Goal: Transaction & Acquisition: Purchase product/service

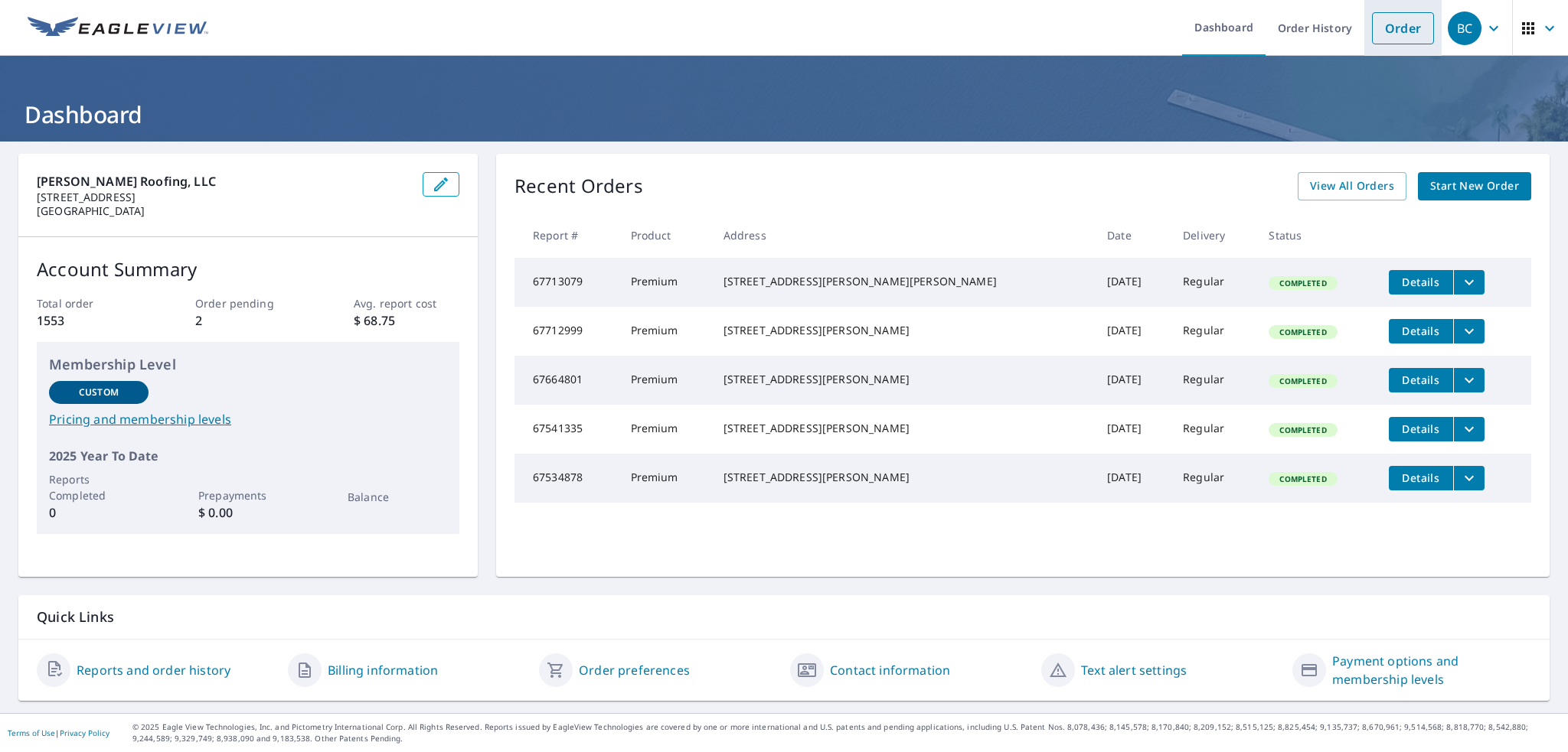
click at [1397, 32] on link "Order" at bounding box center [1402, 28] width 62 height 32
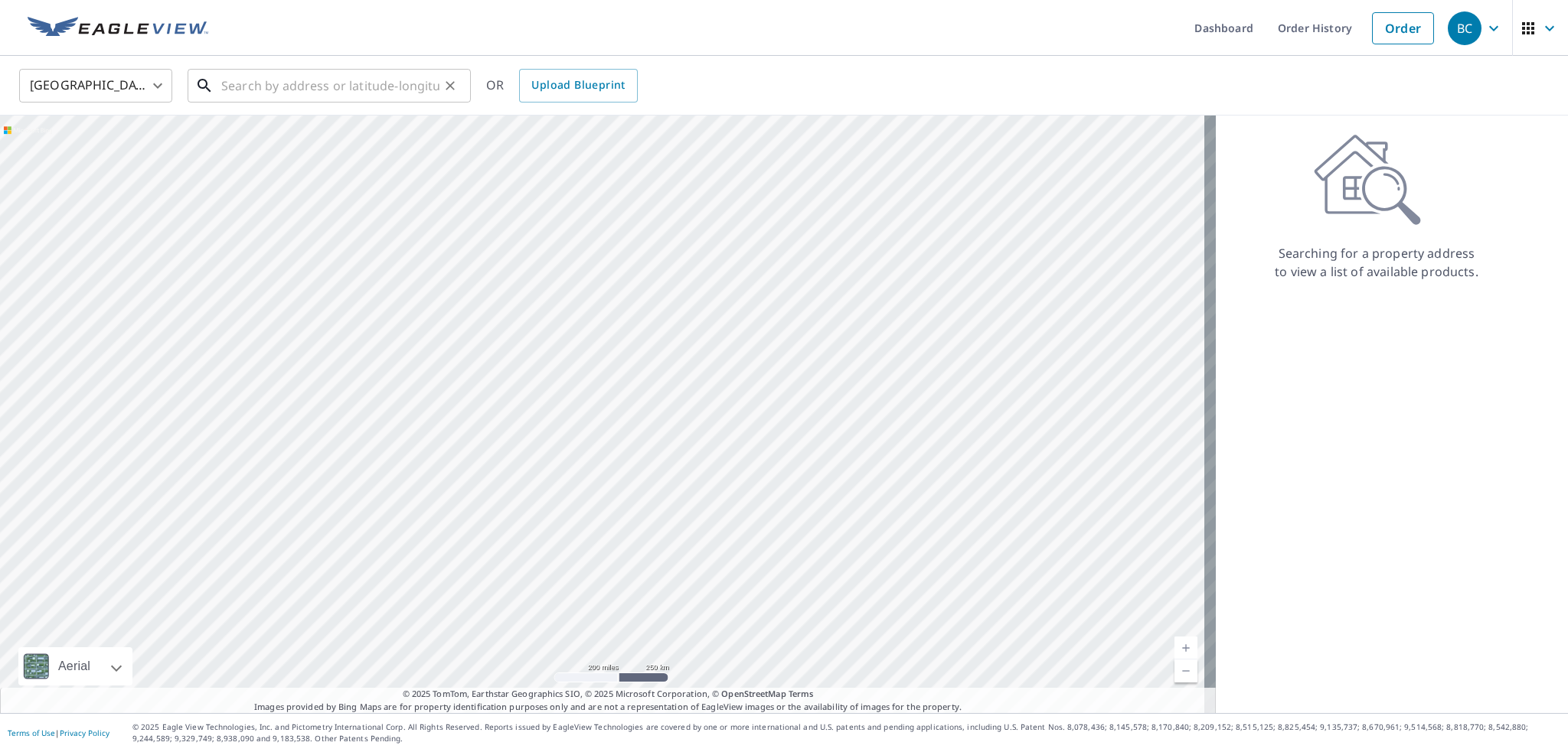
click at [277, 86] on input "text" at bounding box center [331, 85] width 218 height 43
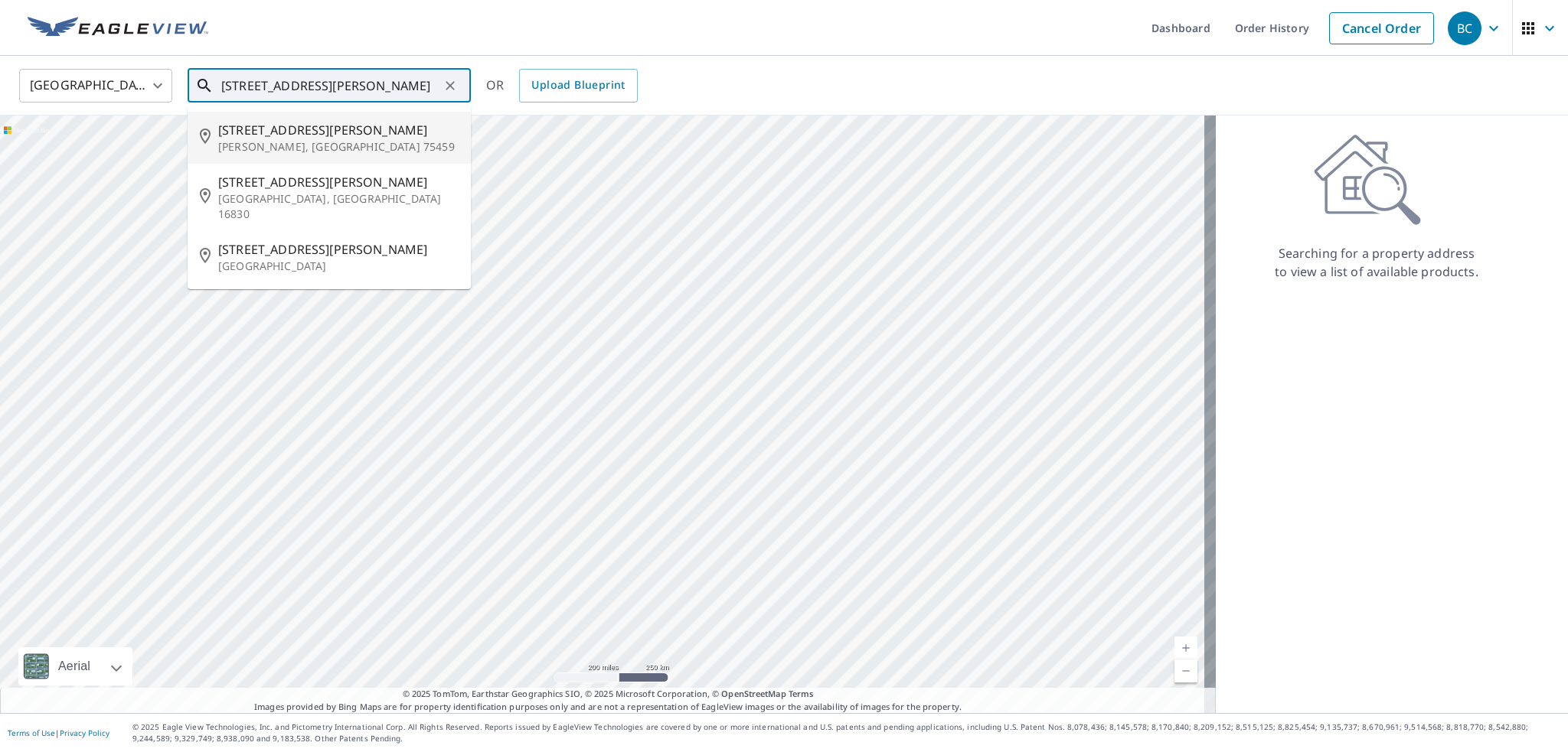
click at [277, 134] on span "[STREET_ADDRESS][PERSON_NAME]" at bounding box center [338, 130] width 241 height 18
type input "[STREET_ADDRESS][PERSON_NAME][PERSON_NAME]"
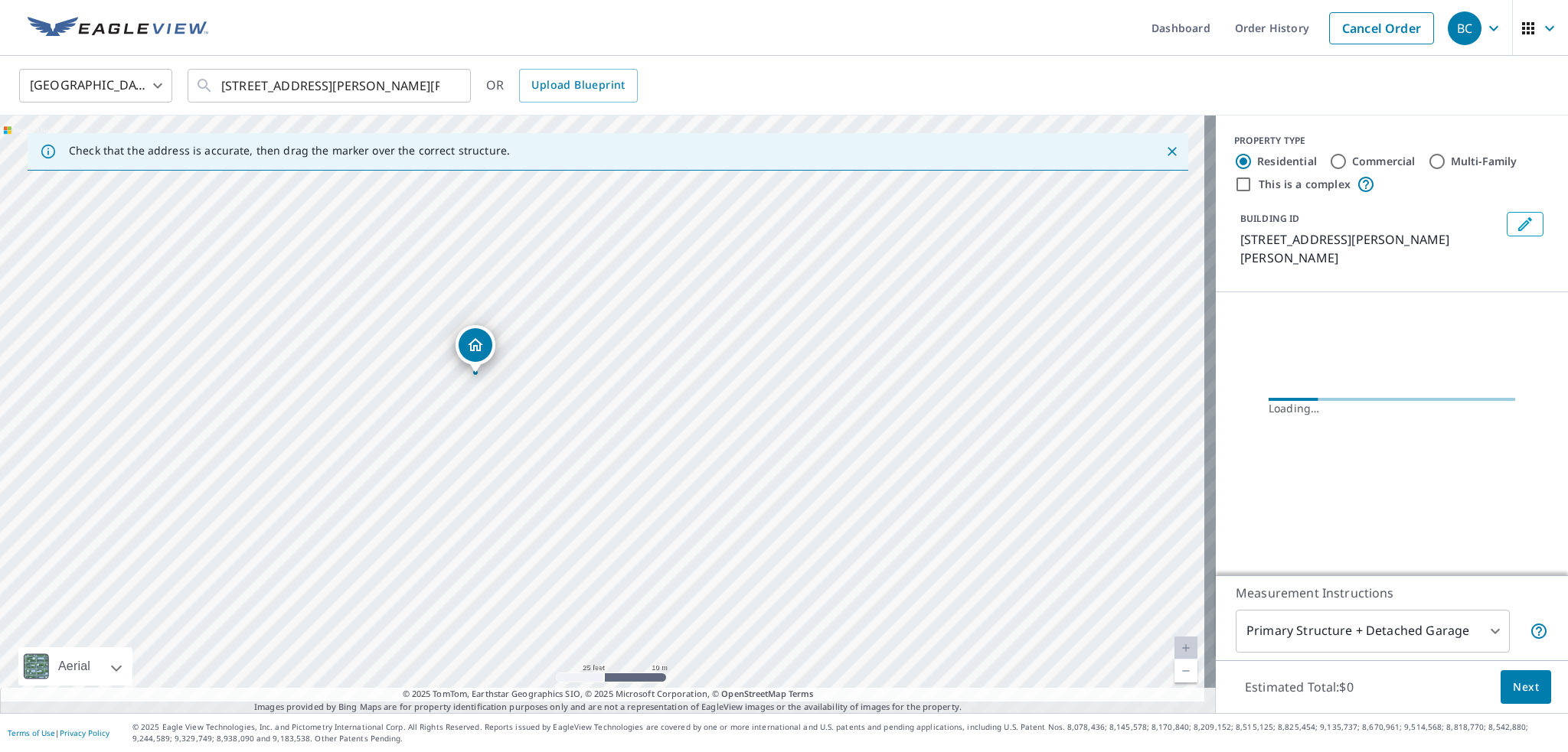
drag, startPoint x: 541, startPoint y: 406, endPoint x: 643, endPoint y: 271, distance: 169.2
click at [643, 271] on div "[STREET_ADDRESS][PERSON_NAME][PERSON_NAME]" at bounding box center [607, 414] width 1216 height 598
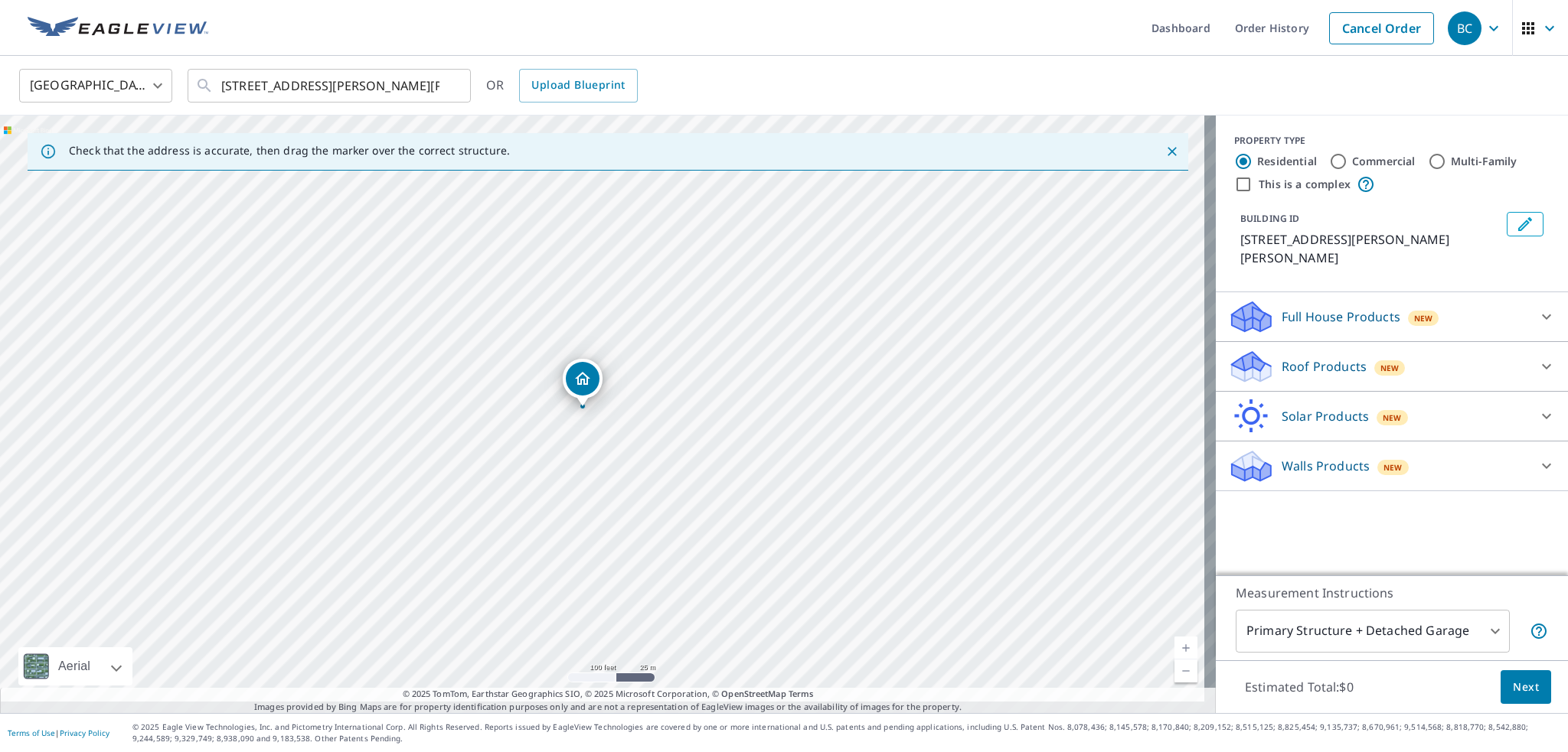
drag, startPoint x: 713, startPoint y: 376, endPoint x: 663, endPoint y: 421, distance: 67.3
click at [663, 421] on div "[STREET_ADDRESS][PERSON_NAME][PERSON_NAME]" at bounding box center [607, 414] width 1216 height 598
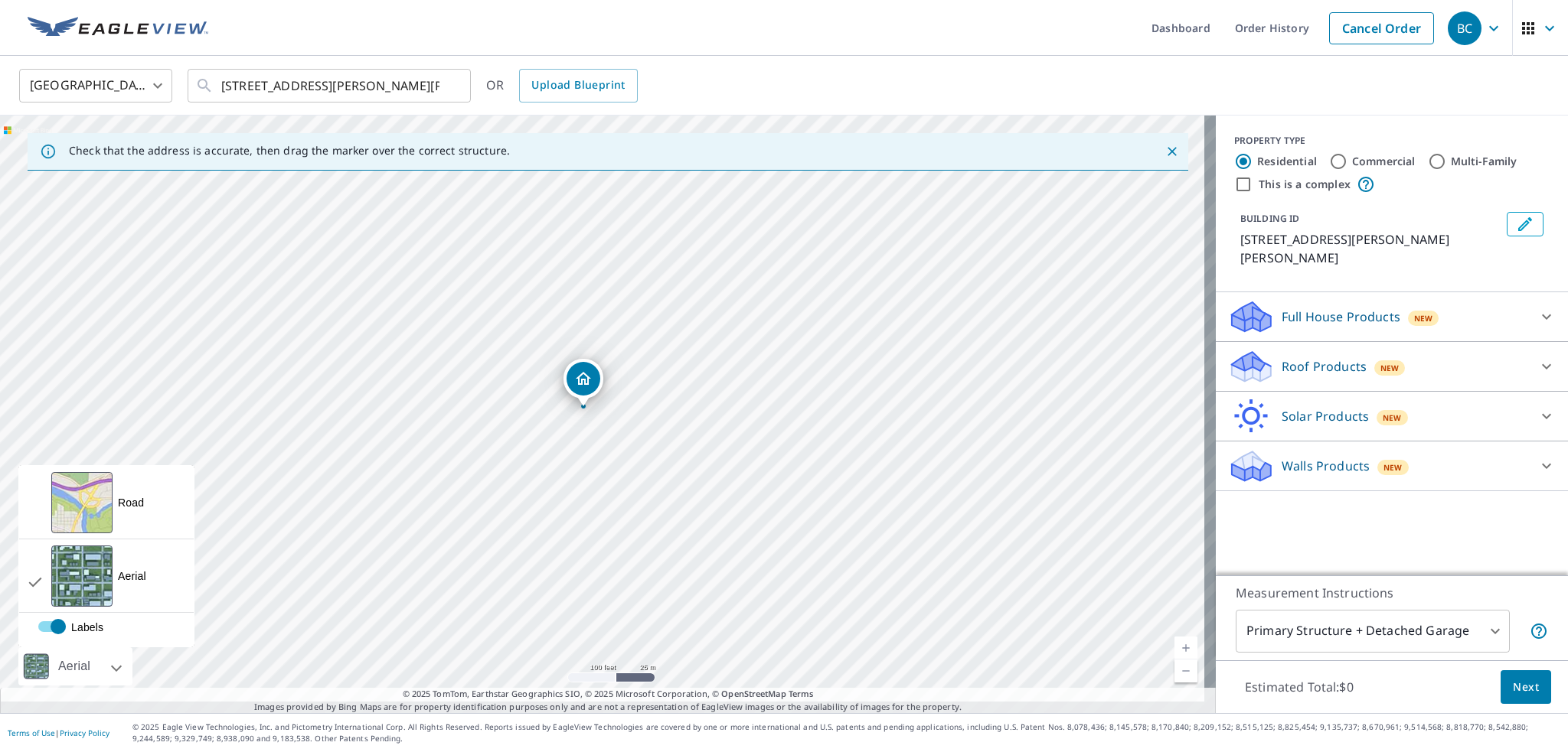
click at [95, 654] on div "Aerial" at bounding box center [75, 667] width 42 height 38
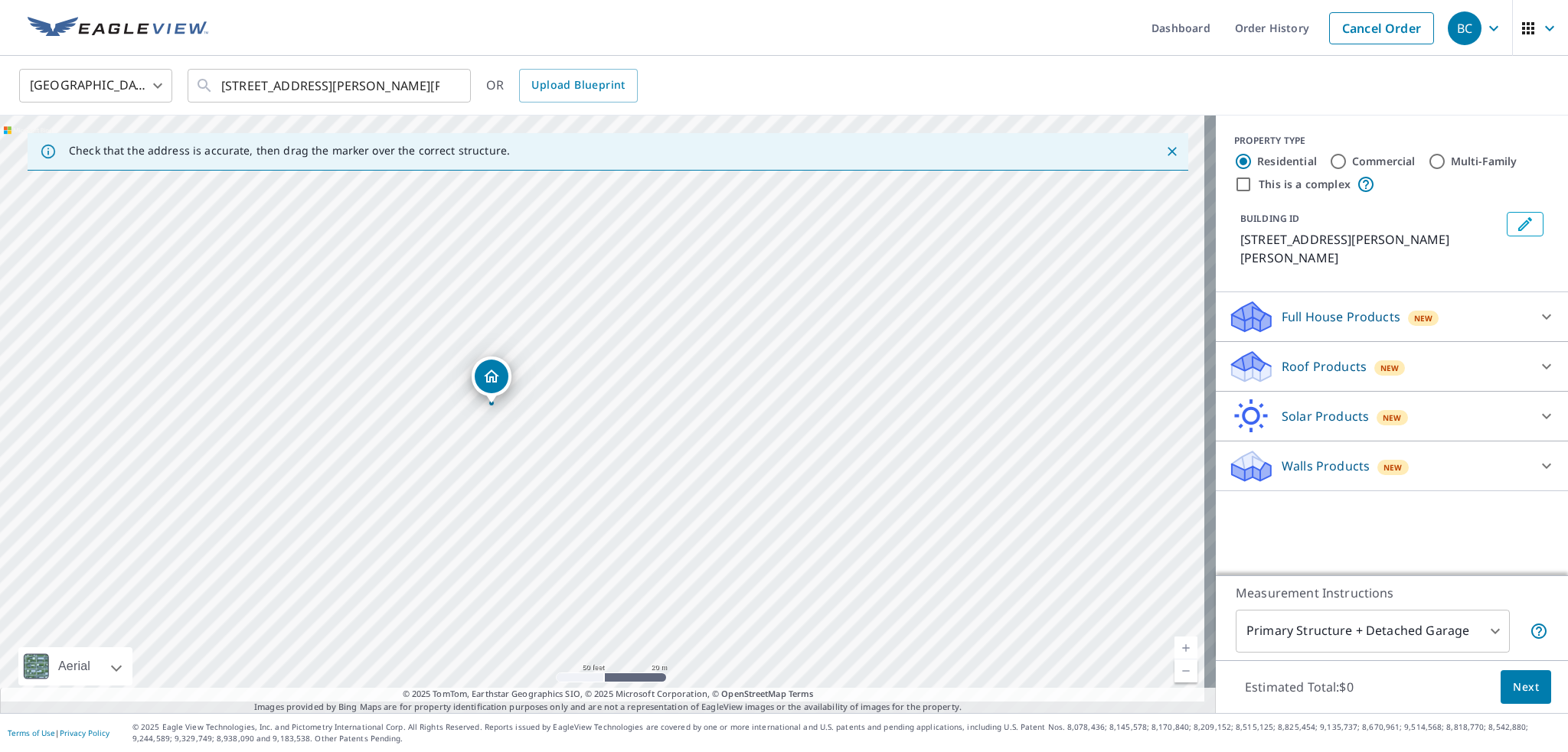
click at [513, 453] on div "[STREET_ADDRESS][PERSON_NAME][PERSON_NAME]" at bounding box center [607, 414] width 1216 height 598
drag, startPoint x: 840, startPoint y: 319, endPoint x: 773, endPoint y: 351, distance: 74.2
click at [773, 351] on div "[STREET_ADDRESS][PERSON_NAME][PERSON_NAME]" at bounding box center [607, 414] width 1216 height 598
drag, startPoint x: 485, startPoint y: 357, endPoint x: 725, endPoint y: 369, distance: 240.3
click at [725, 369] on div "[STREET_ADDRESS][PERSON_NAME][PERSON_NAME]" at bounding box center [607, 414] width 1216 height 598
